Goal: Find specific page/section: Find specific page/section

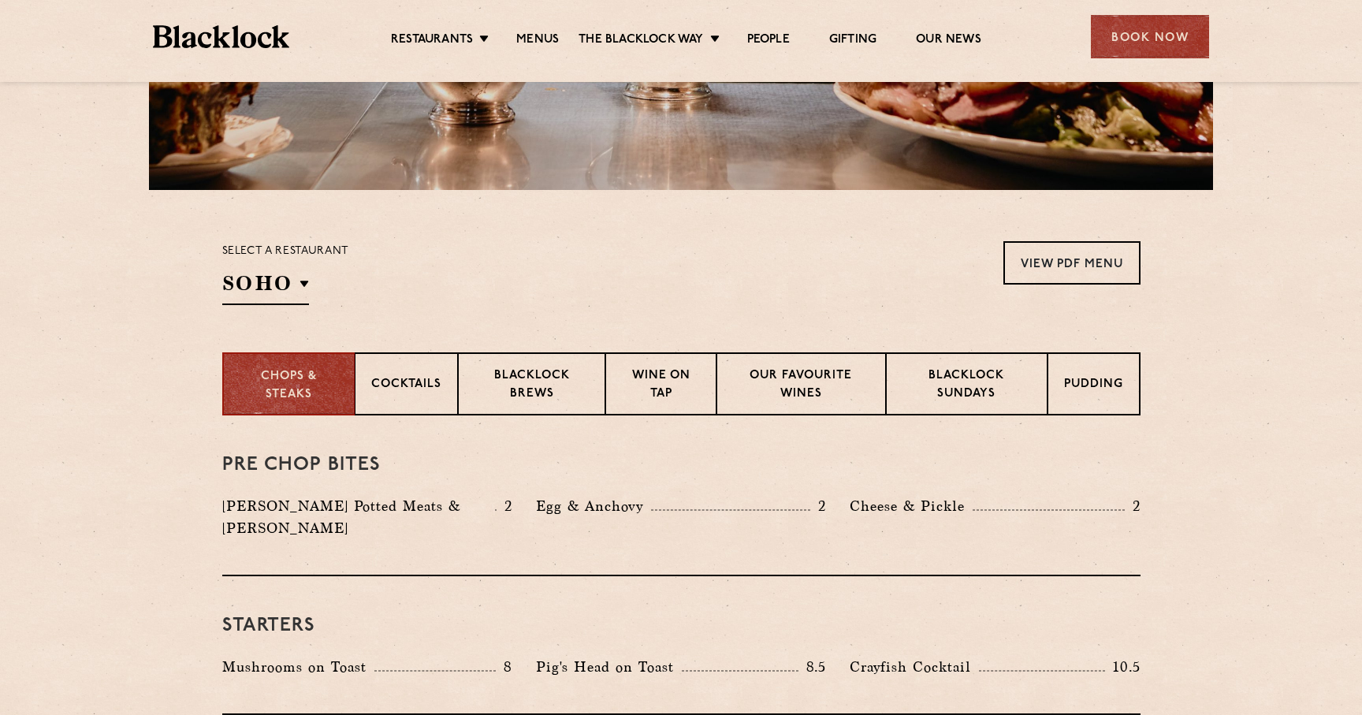
scroll to position [371, 0]
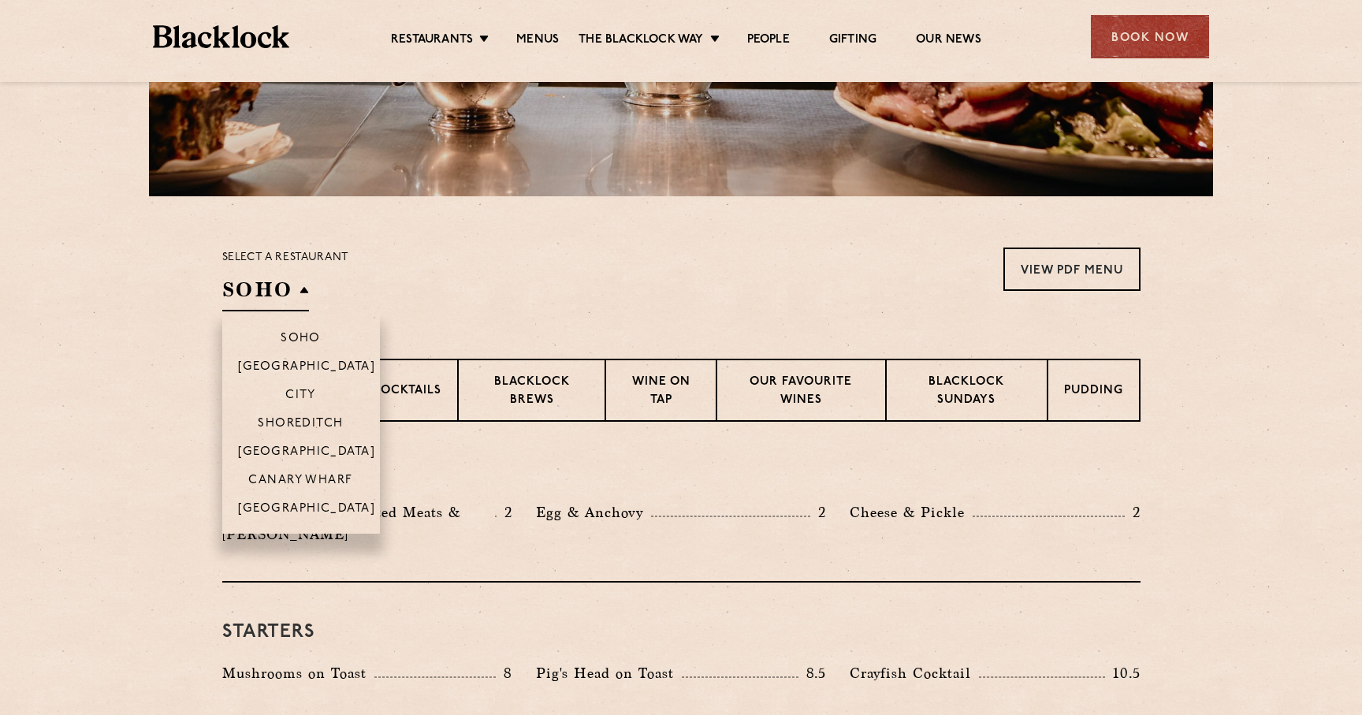
click at [286, 295] on h2 "SOHO" at bounding box center [265, 293] width 87 height 35
click at [306, 417] on p "Shoreditch" at bounding box center [301, 425] width 86 height 16
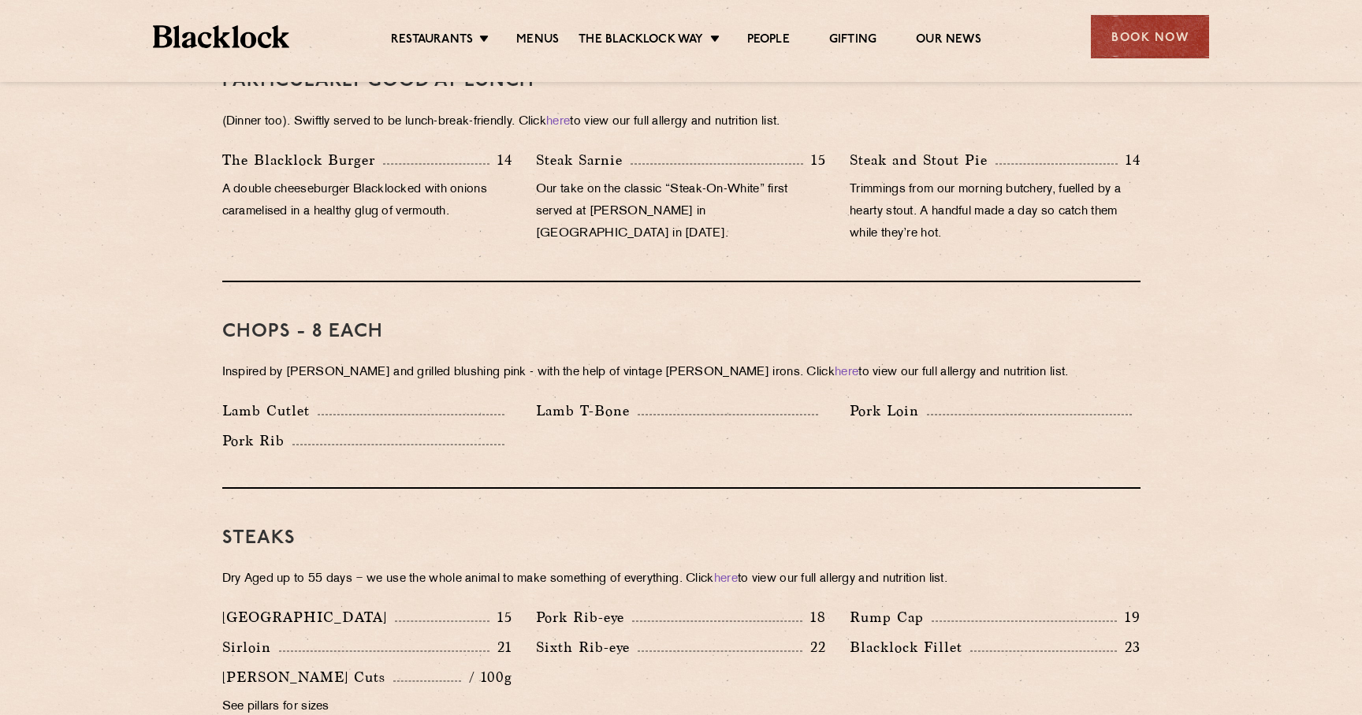
scroll to position [1087, 0]
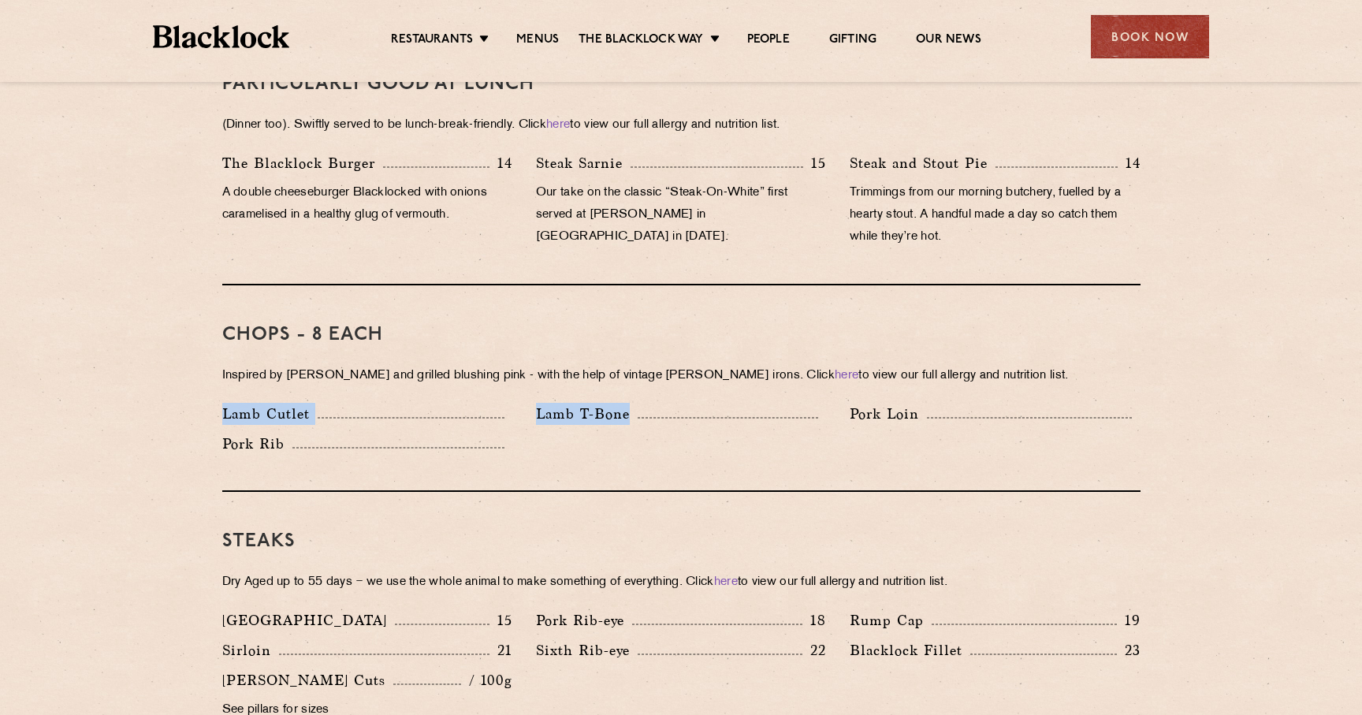
drag, startPoint x: 207, startPoint y: 388, endPoint x: 685, endPoint y: 394, distance: 477.5
copy div "Lamb Cutlet Lamb T-Bone"
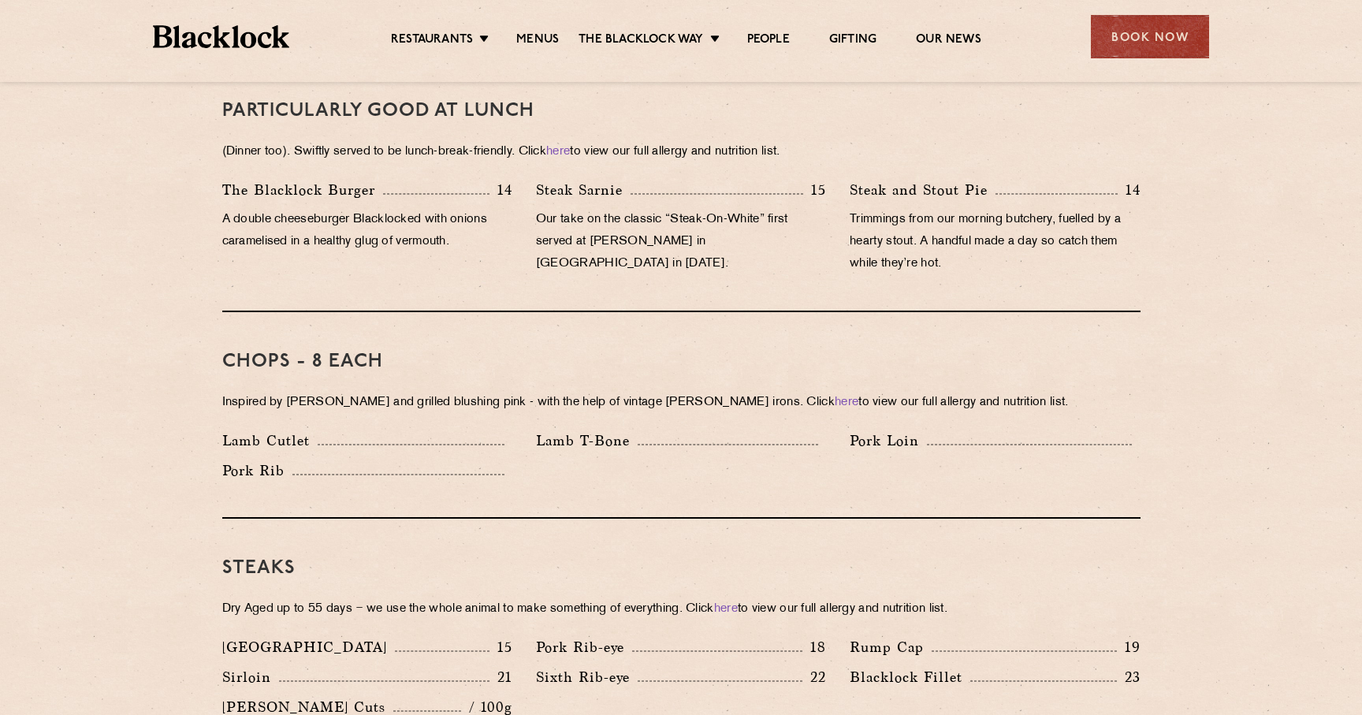
scroll to position [1059, 0]
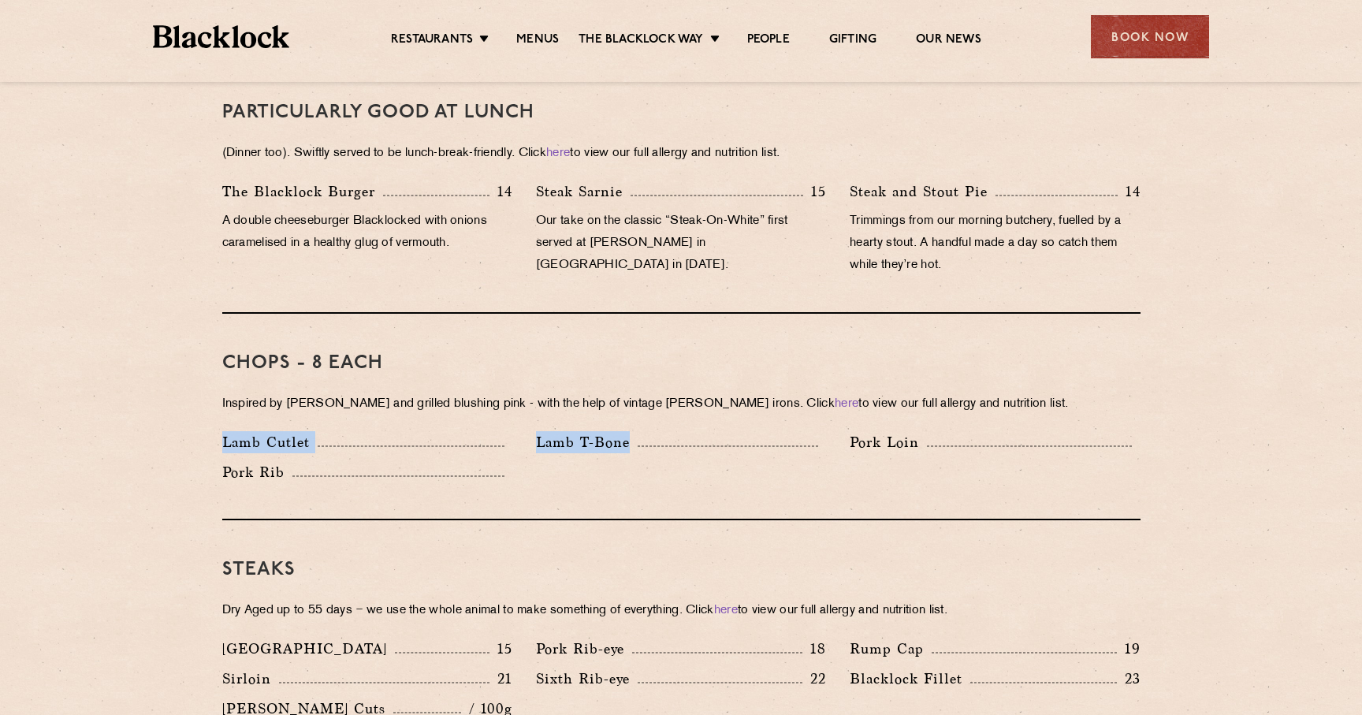
drag, startPoint x: 216, startPoint y: 420, endPoint x: 721, endPoint y: 429, distance: 505.2
click at [721, 431] on div "Lamb Cutlet Lamb T-Bone Pork Loin Pork Rib" at bounding box center [681, 461] width 942 height 60
copy div "Lamb Cutlet Lamb T-Bone"
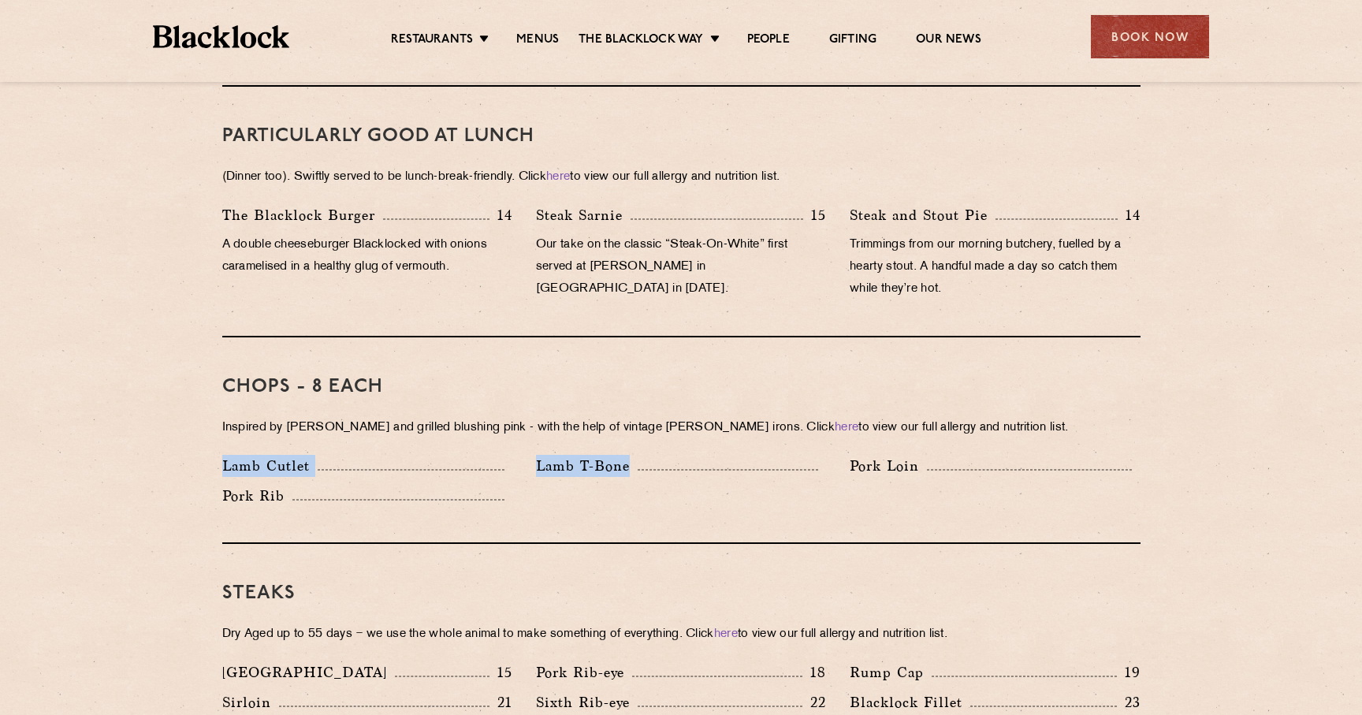
scroll to position [1015, 0]
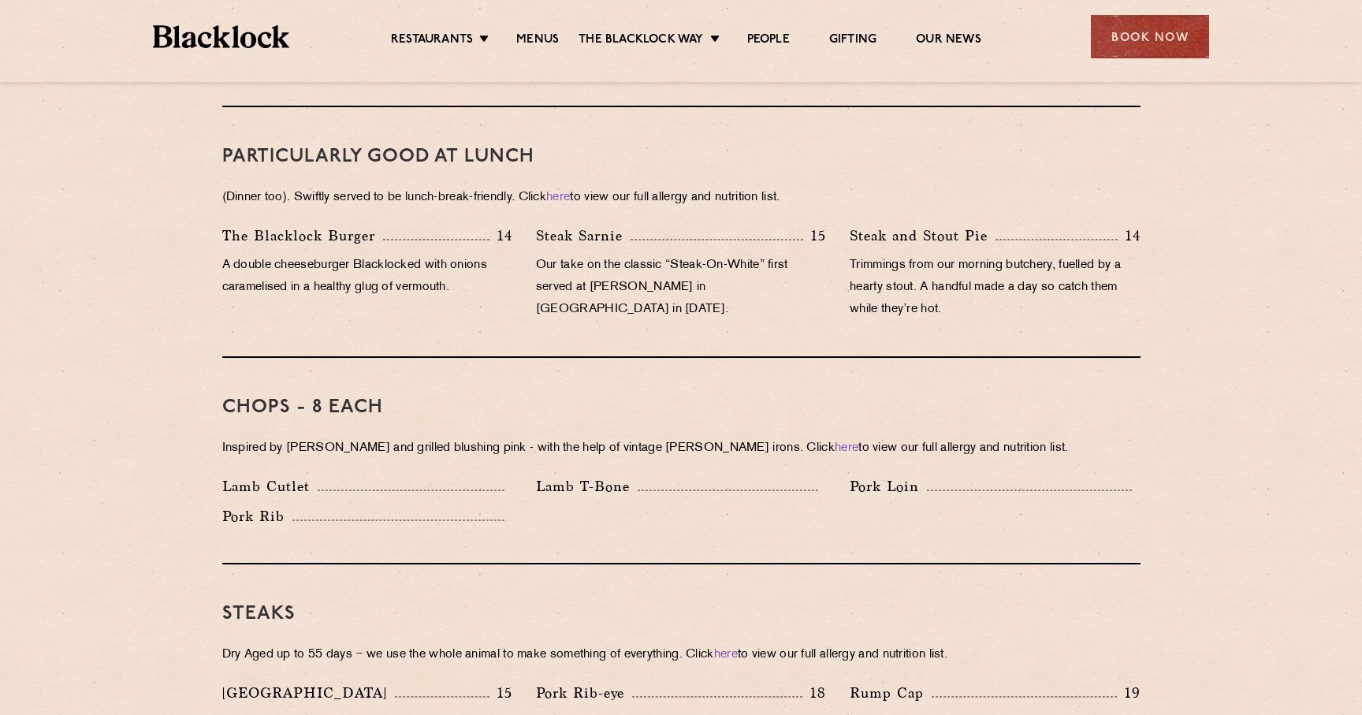
click at [448, 411] on div "Chops - 8 each Inspired by [PERSON_NAME] and grilled blushing pink - with the h…" at bounding box center [681, 461] width 918 height 206
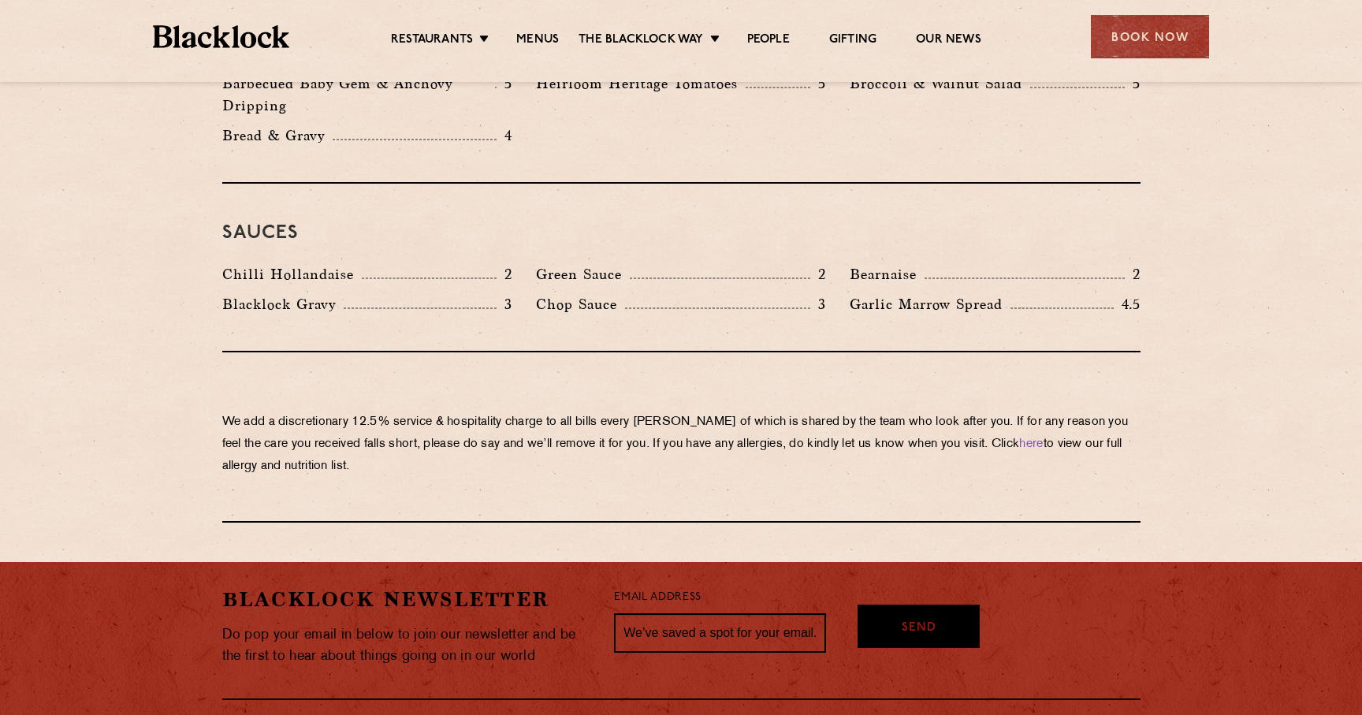
scroll to position [2652, 0]
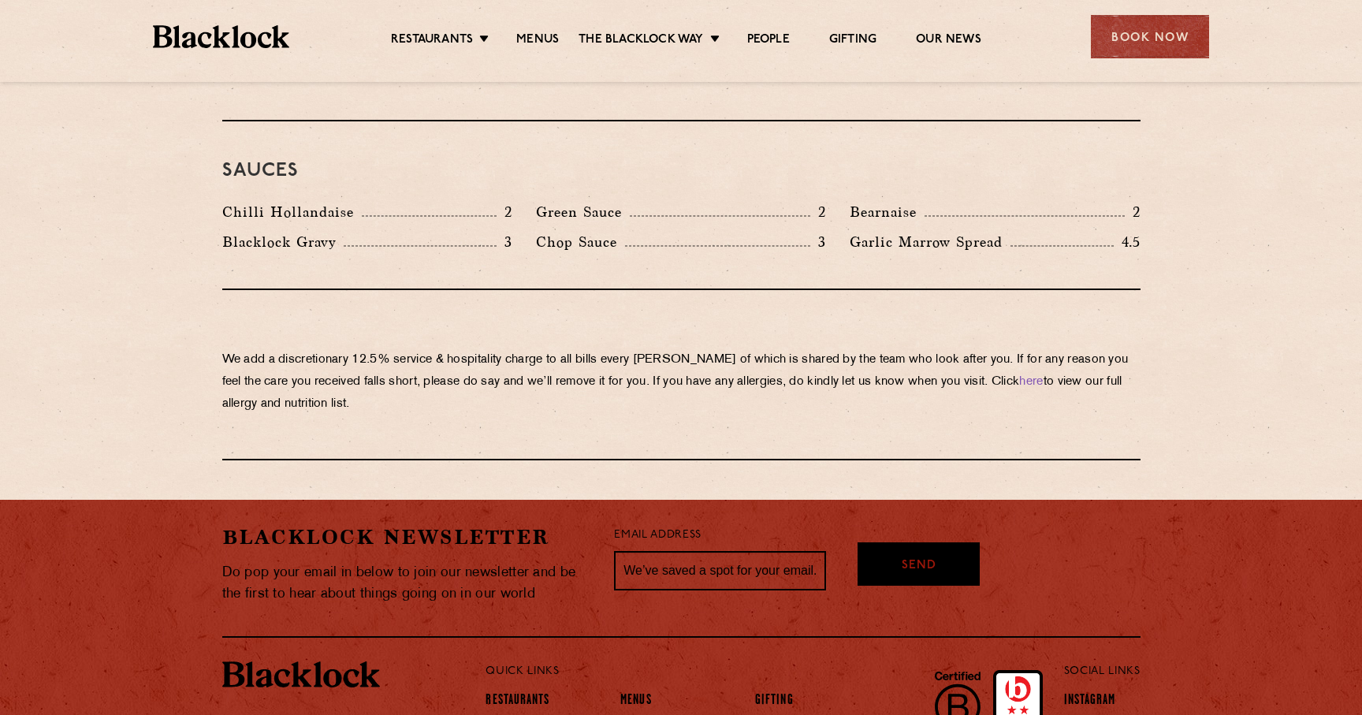
click at [863, 161] on h3 "Sauces" at bounding box center [681, 171] width 918 height 20
